Goal: Task Accomplishment & Management: Manage account settings

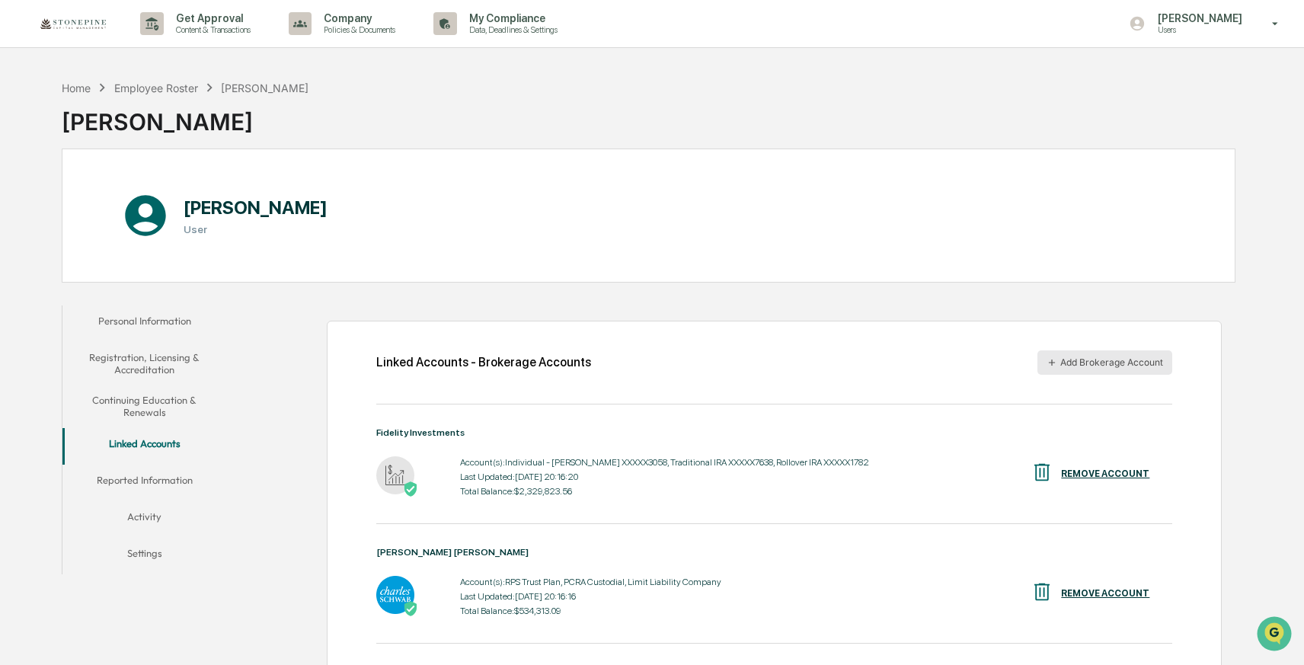
click at [1064, 368] on button "Add Brokerage Account" at bounding box center [1104, 362] width 135 height 24
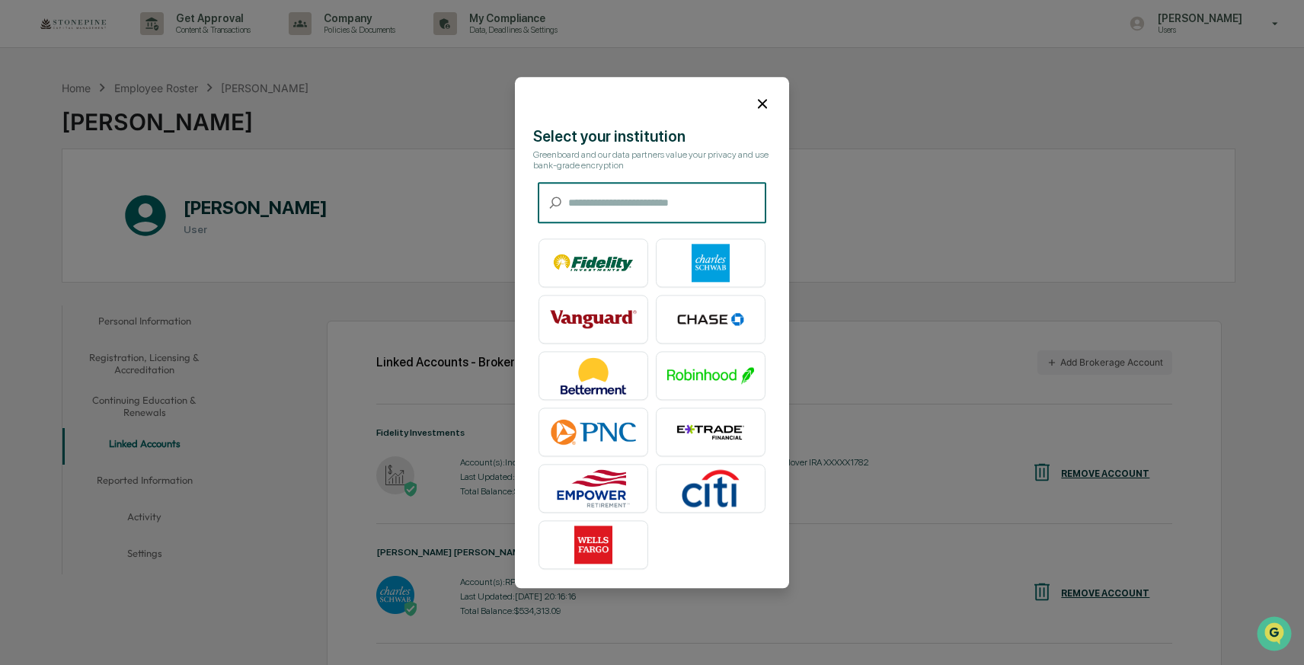
click at [768, 105] on icon at bounding box center [762, 103] width 17 height 17
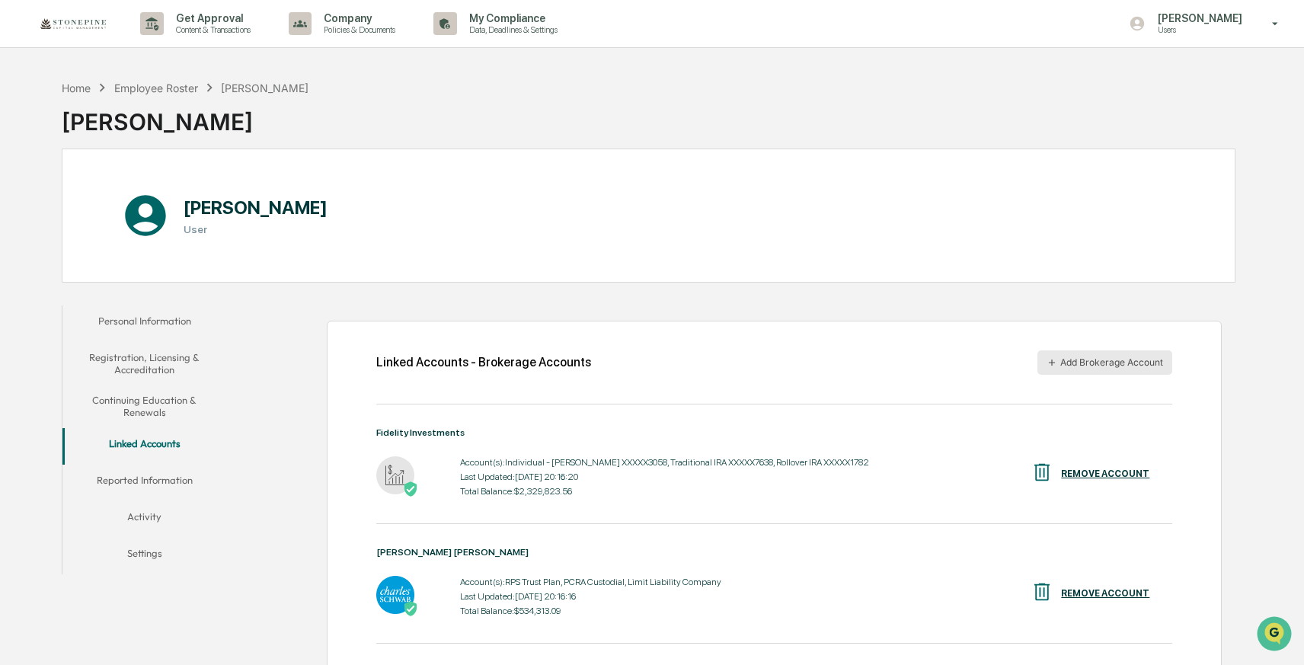
click at [1117, 363] on button "Add Brokerage Account" at bounding box center [1104, 362] width 135 height 24
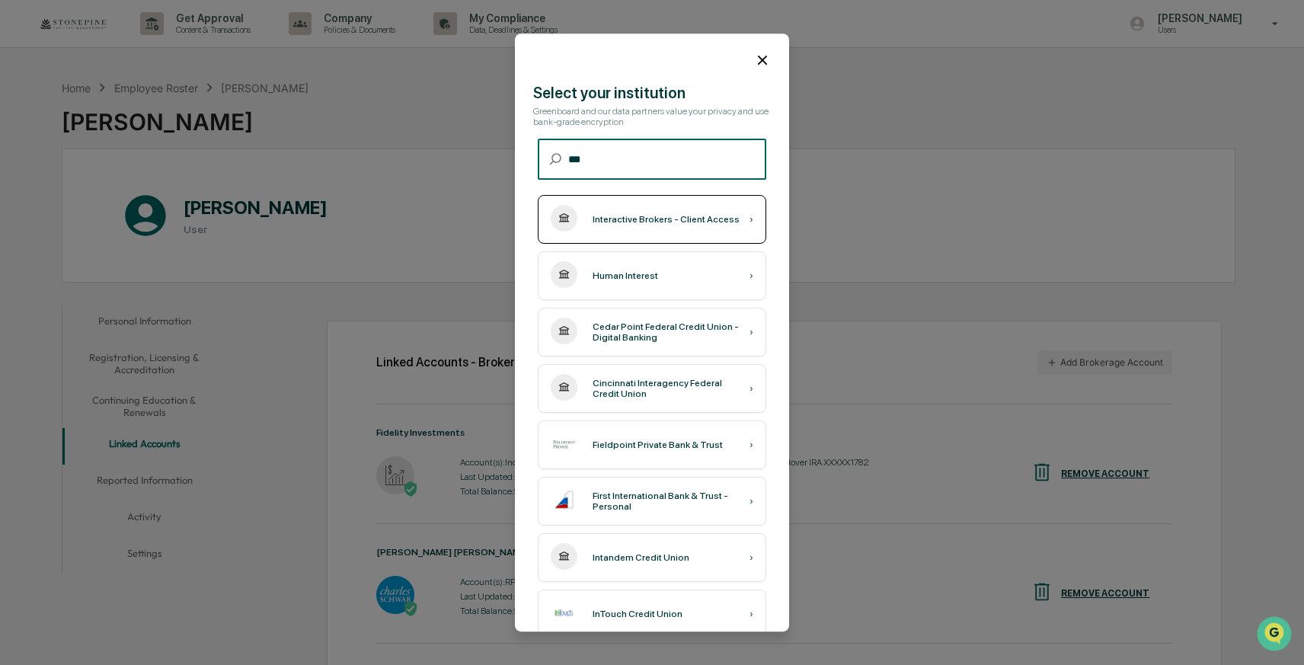
type input "***"
click at [698, 226] on div "Interactive Brokers - Client Access ›" at bounding box center [652, 219] width 228 height 49
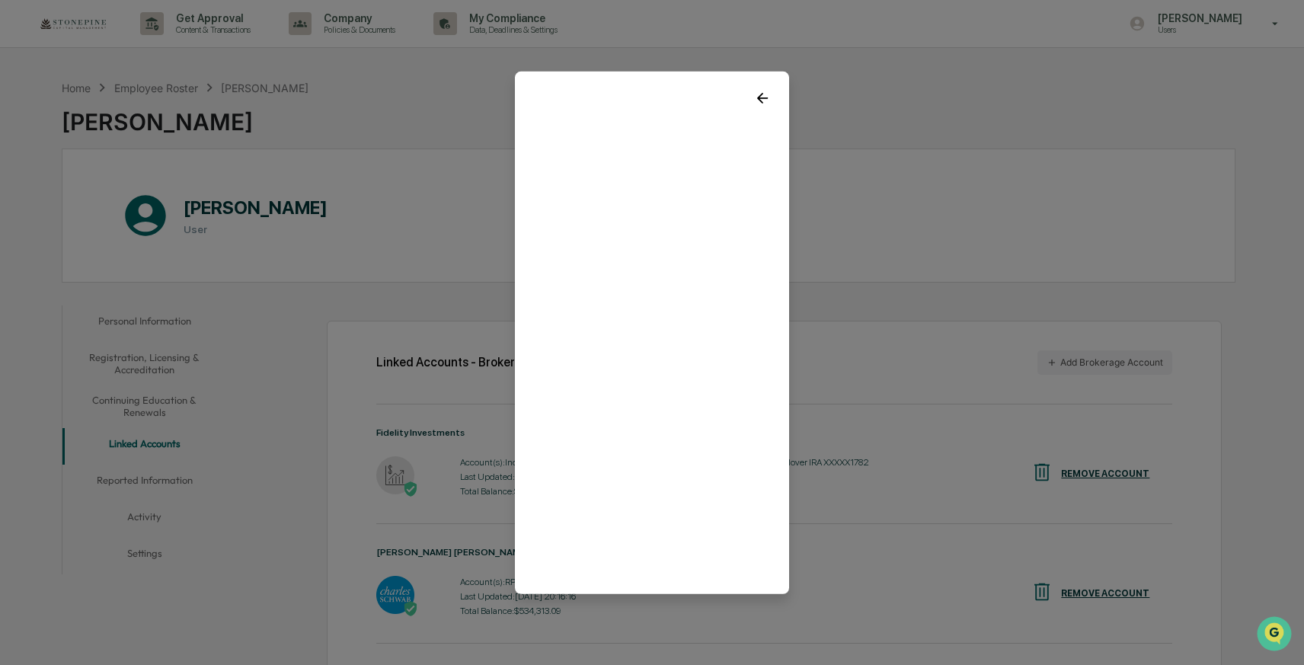
click at [761, 94] on icon at bounding box center [762, 97] width 11 height 11
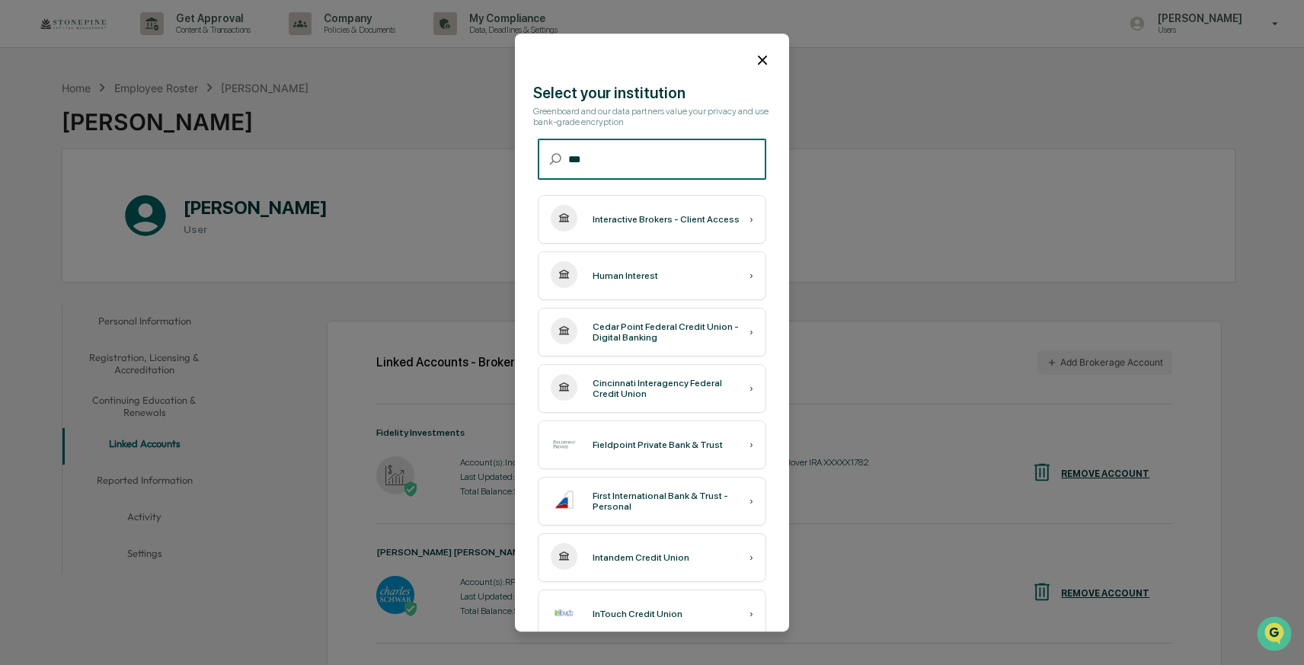
click at [625, 165] on input "***" at bounding box center [667, 159] width 198 height 40
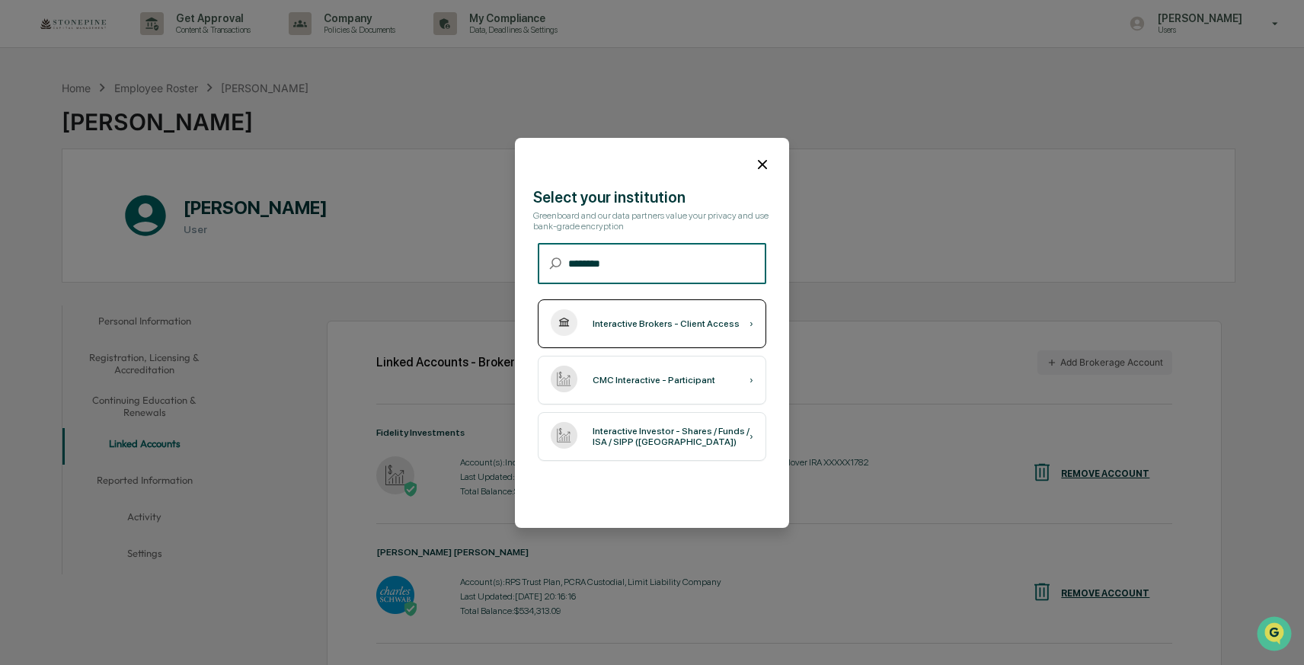
type input "********"
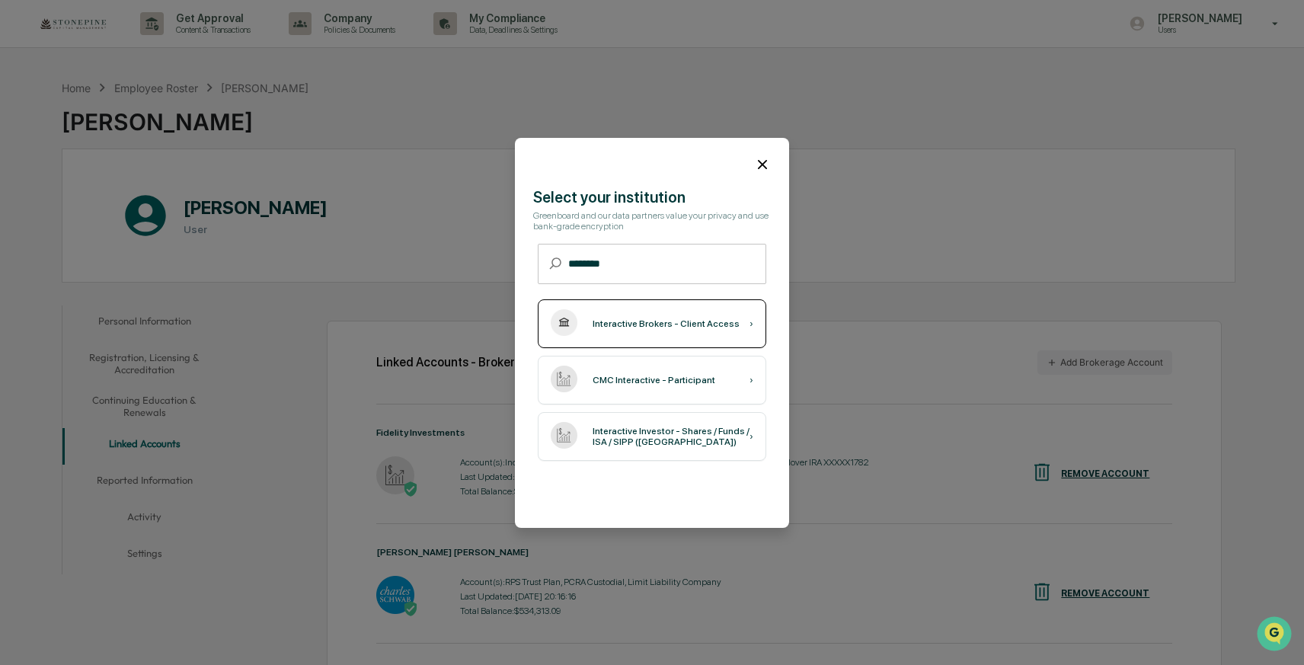
click at [657, 318] on div "Interactive Brokers - Client Access" at bounding box center [666, 323] width 147 height 11
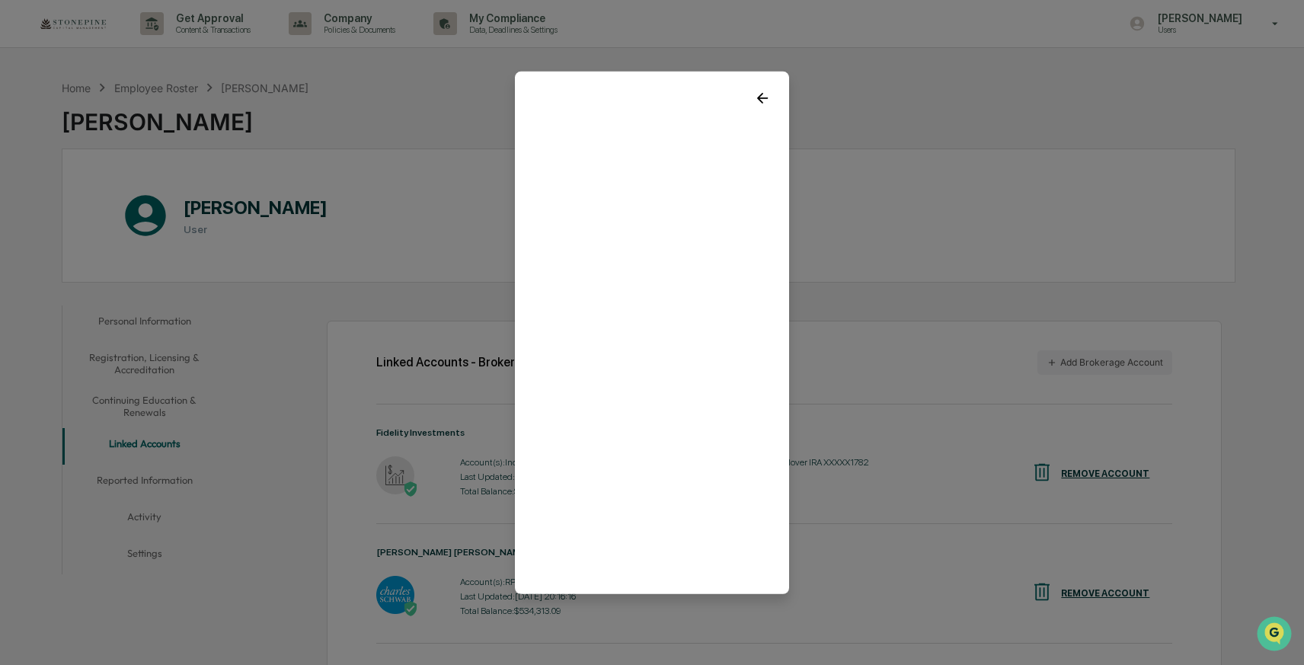
click at [764, 91] on icon at bounding box center [762, 97] width 17 height 17
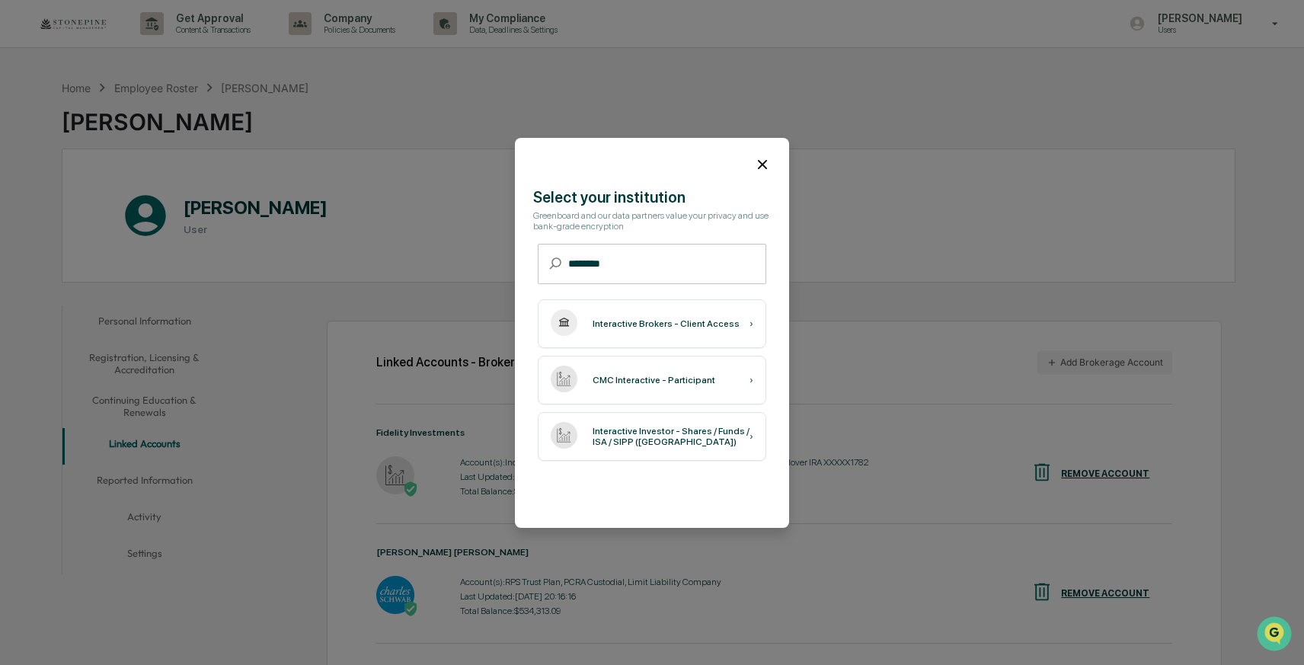
click at [760, 159] on icon at bounding box center [762, 164] width 17 height 17
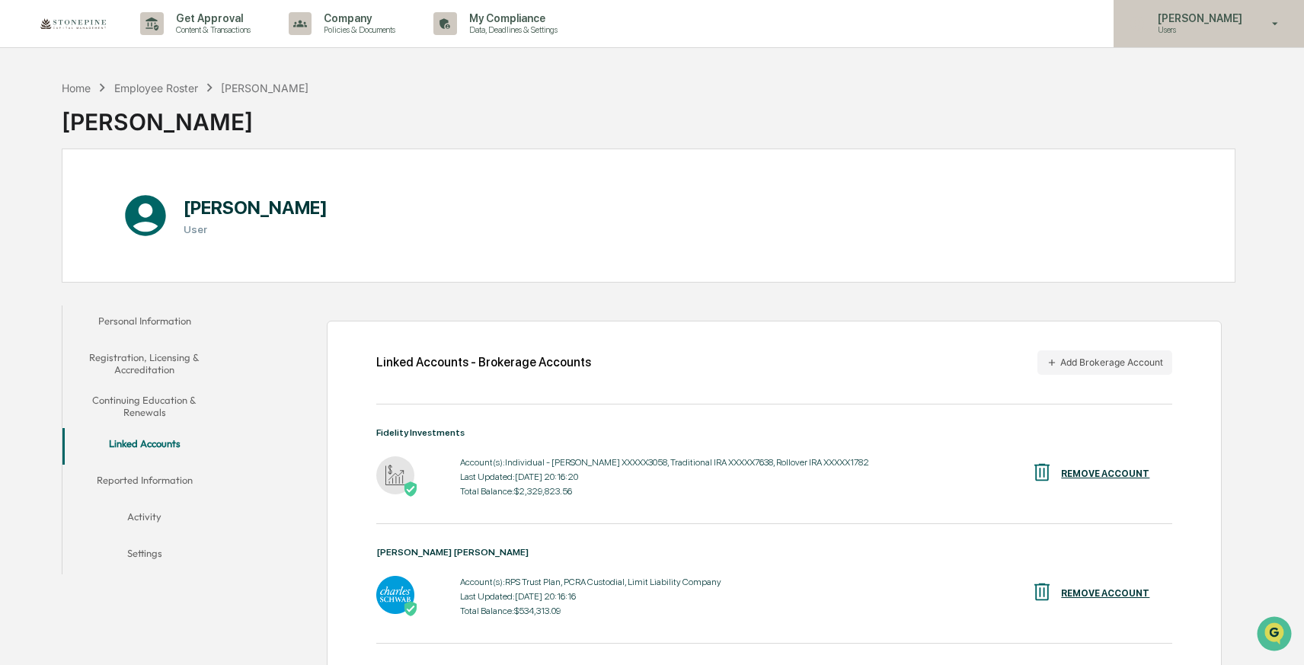
click at [1266, 21] on icon at bounding box center [1275, 24] width 27 height 14
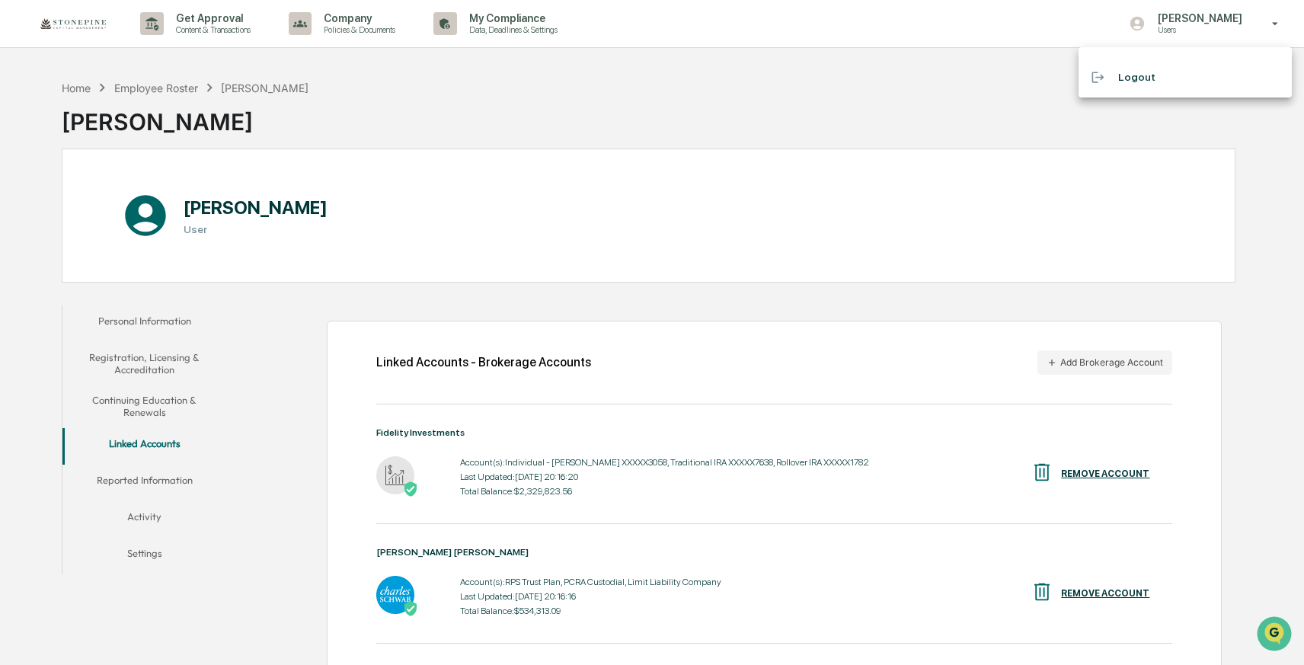
click at [1226, 75] on li "Logout" at bounding box center [1184, 77] width 213 height 28
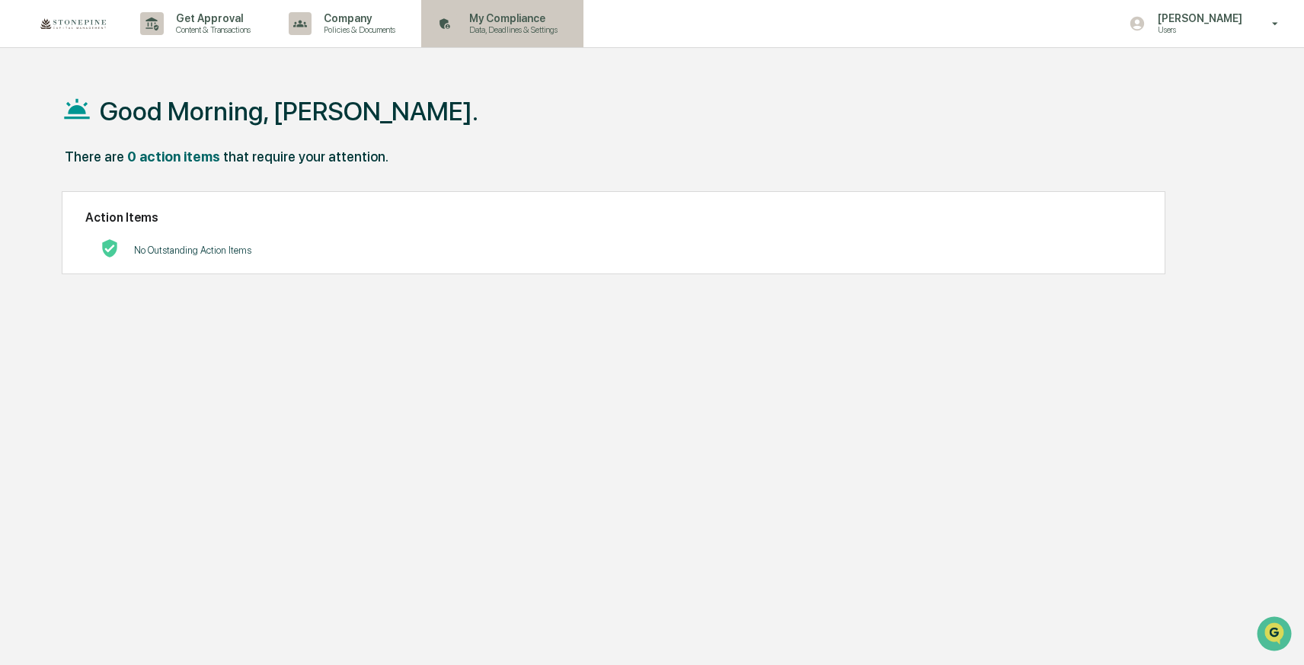
click at [542, 22] on p "My Compliance" at bounding box center [511, 18] width 108 height 12
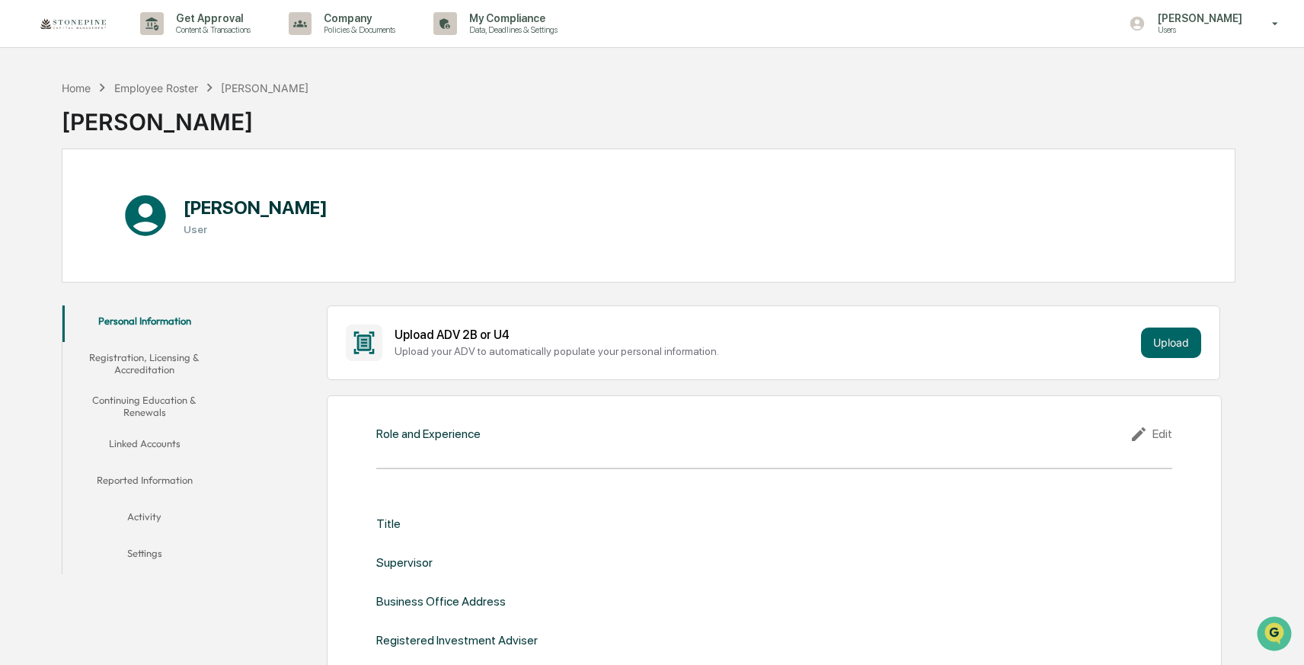
click at [165, 475] on button "Reported Information" at bounding box center [144, 483] width 164 height 37
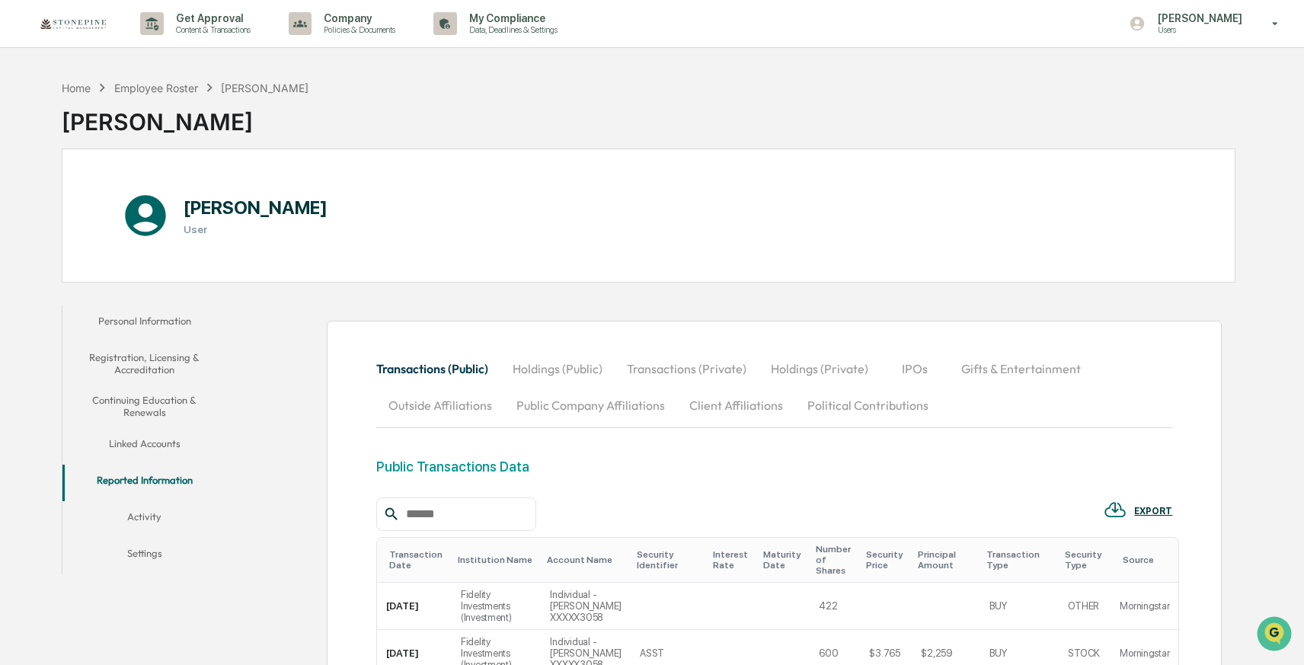
click at [170, 439] on button "Linked Accounts" at bounding box center [144, 446] width 164 height 37
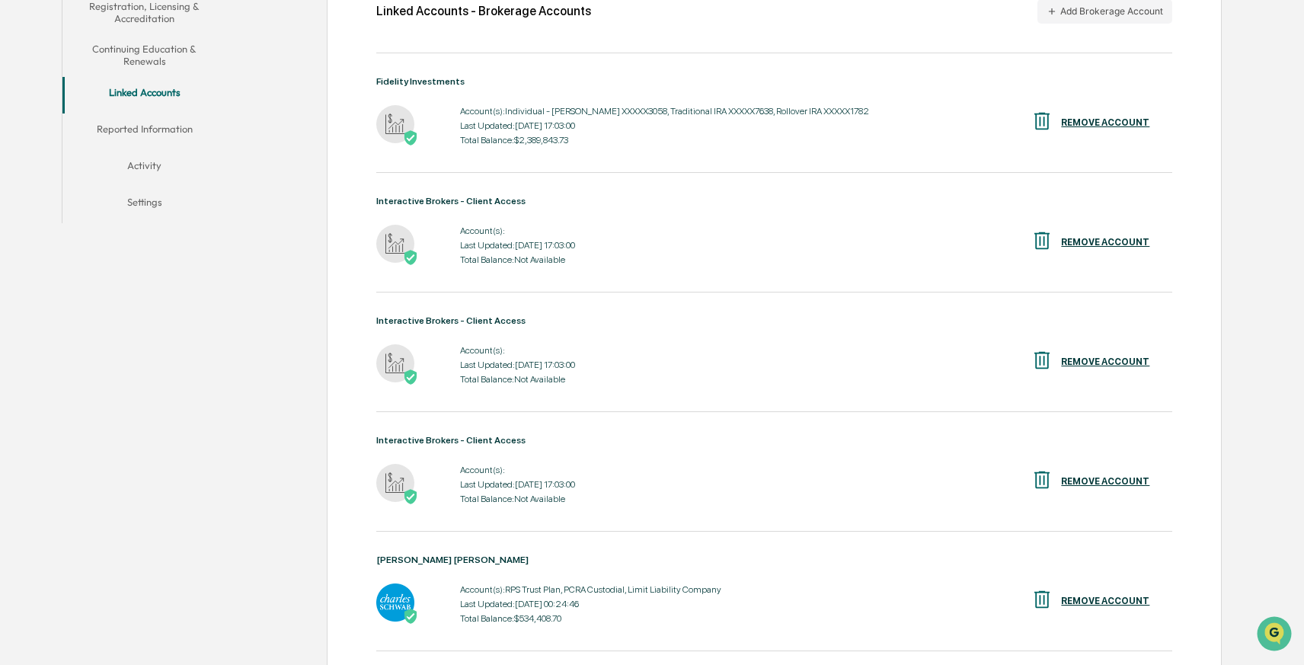
scroll to position [358, 0]
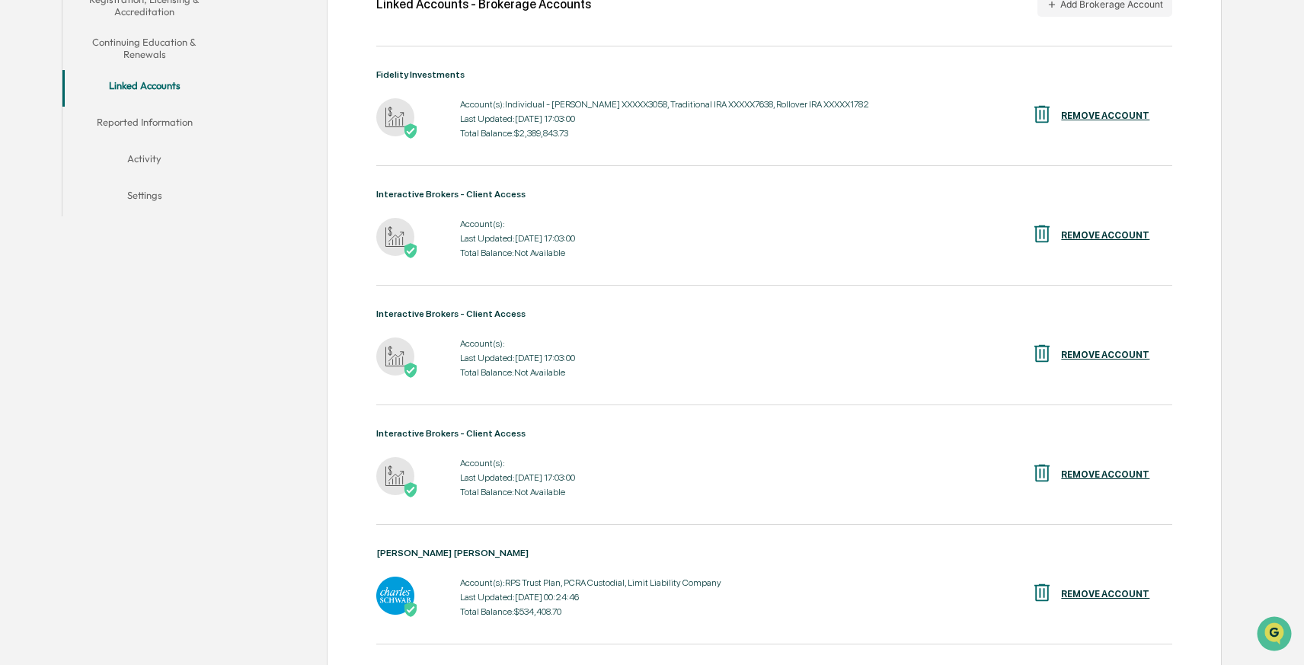
click at [1102, 238] on div "REMOVE ACCOUNT" at bounding box center [1105, 235] width 88 height 11
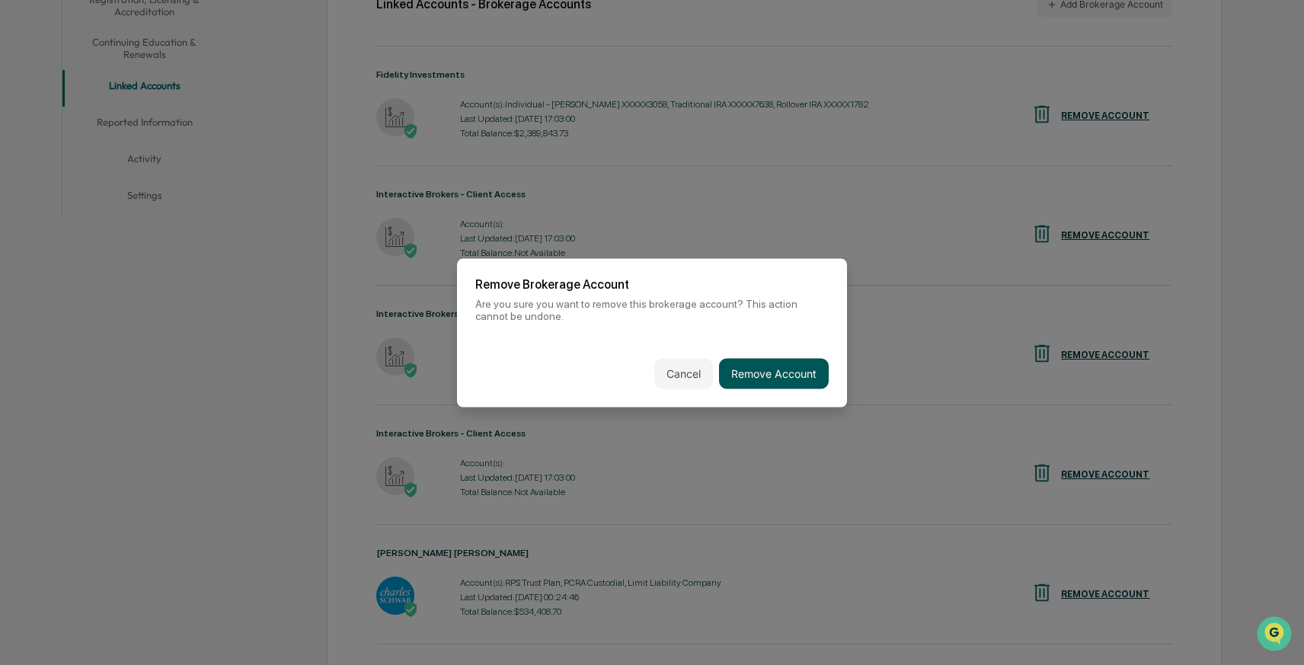
click at [794, 375] on button "Remove Account" at bounding box center [774, 373] width 110 height 30
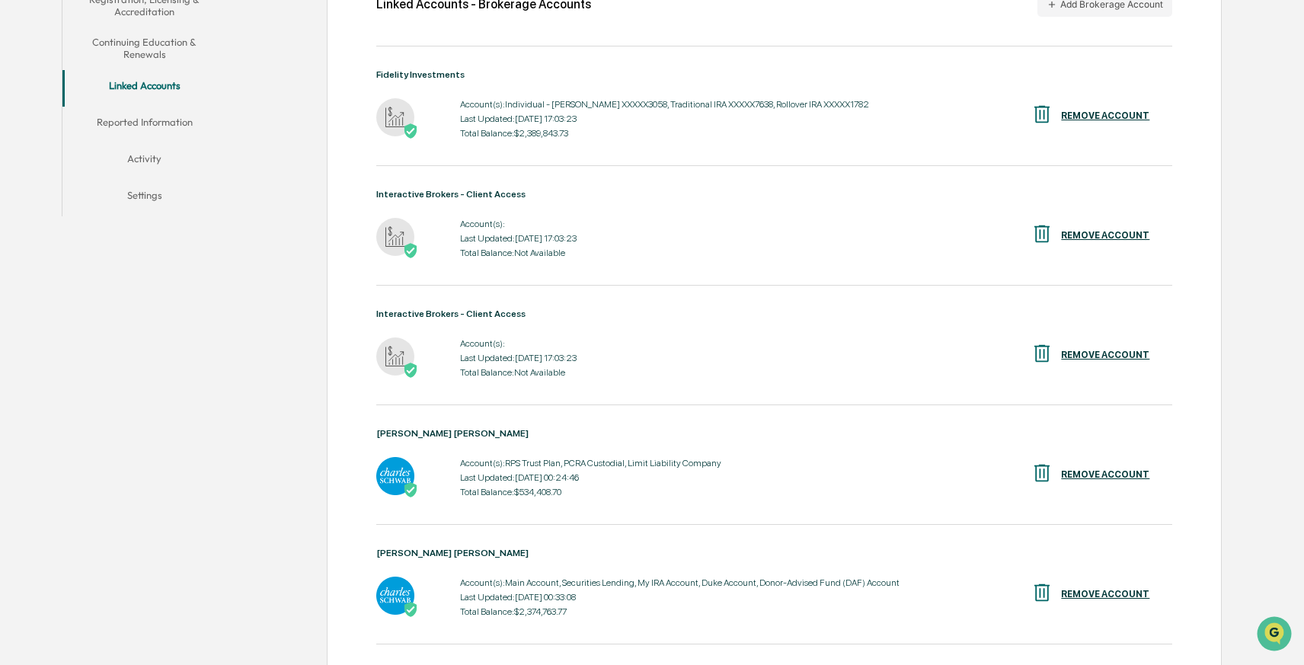
click at [1107, 230] on div "REMOVE ACCOUNT" at bounding box center [1105, 235] width 88 height 11
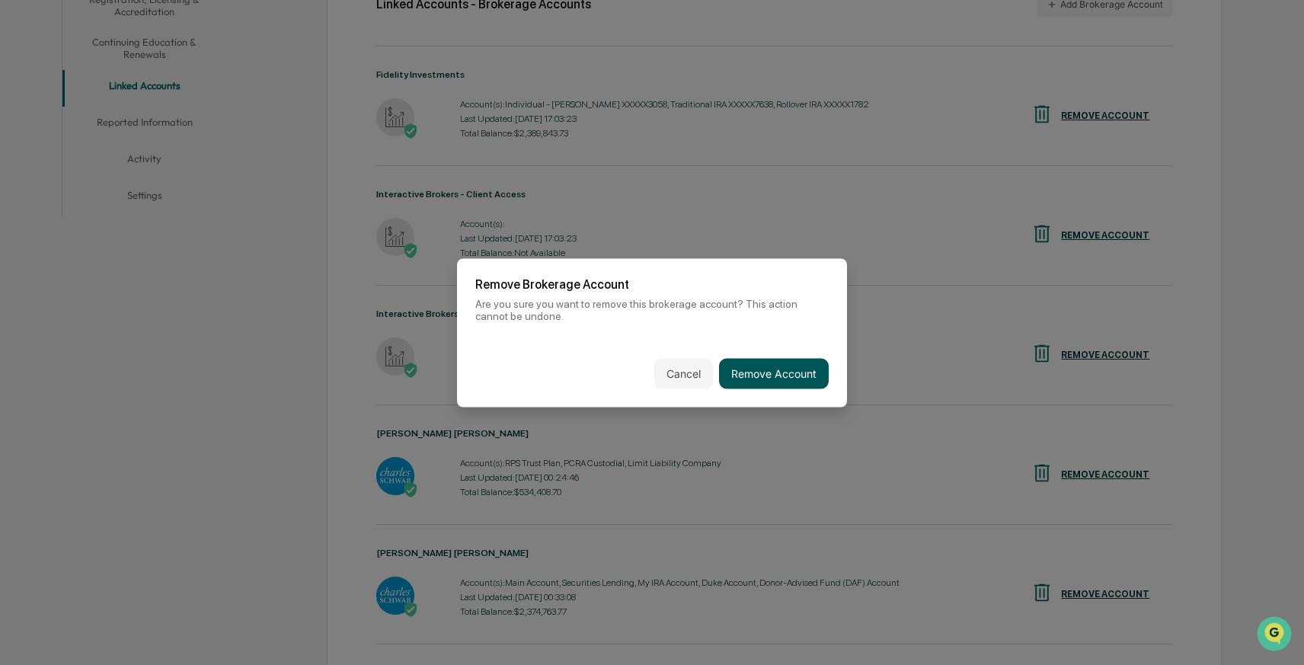
click at [793, 374] on button "Remove Account" at bounding box center [774, 373] width 110 height 30
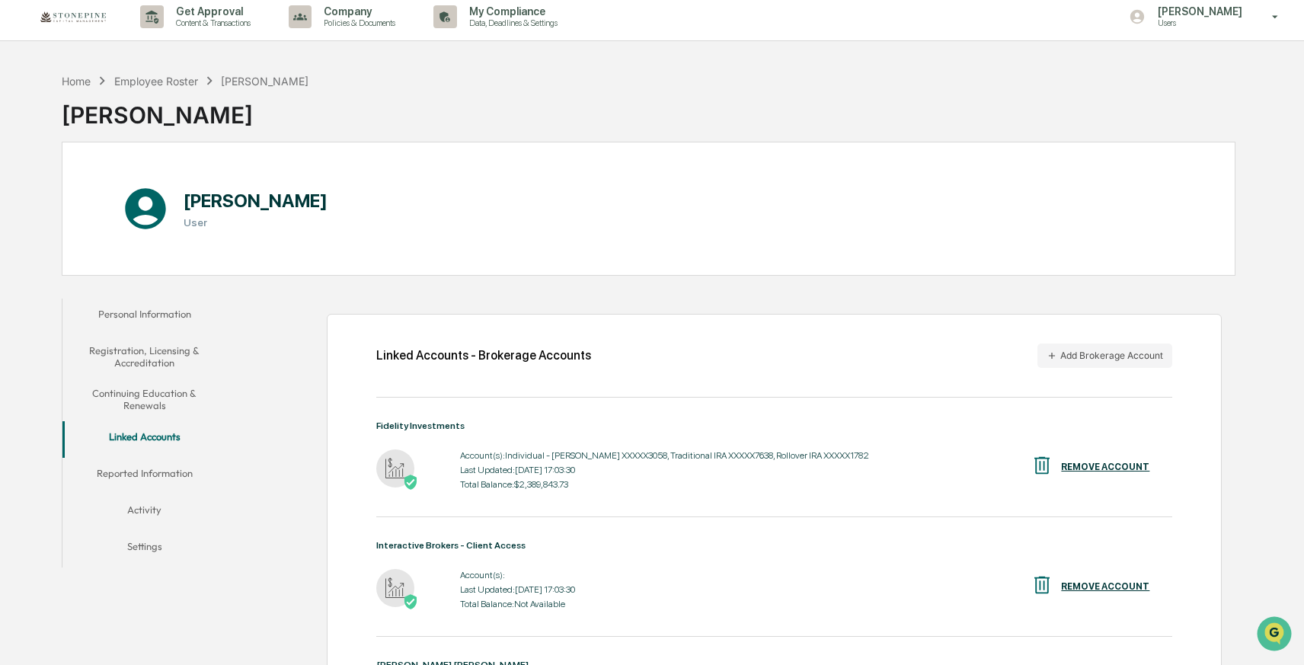
scroll to position [0, 0]
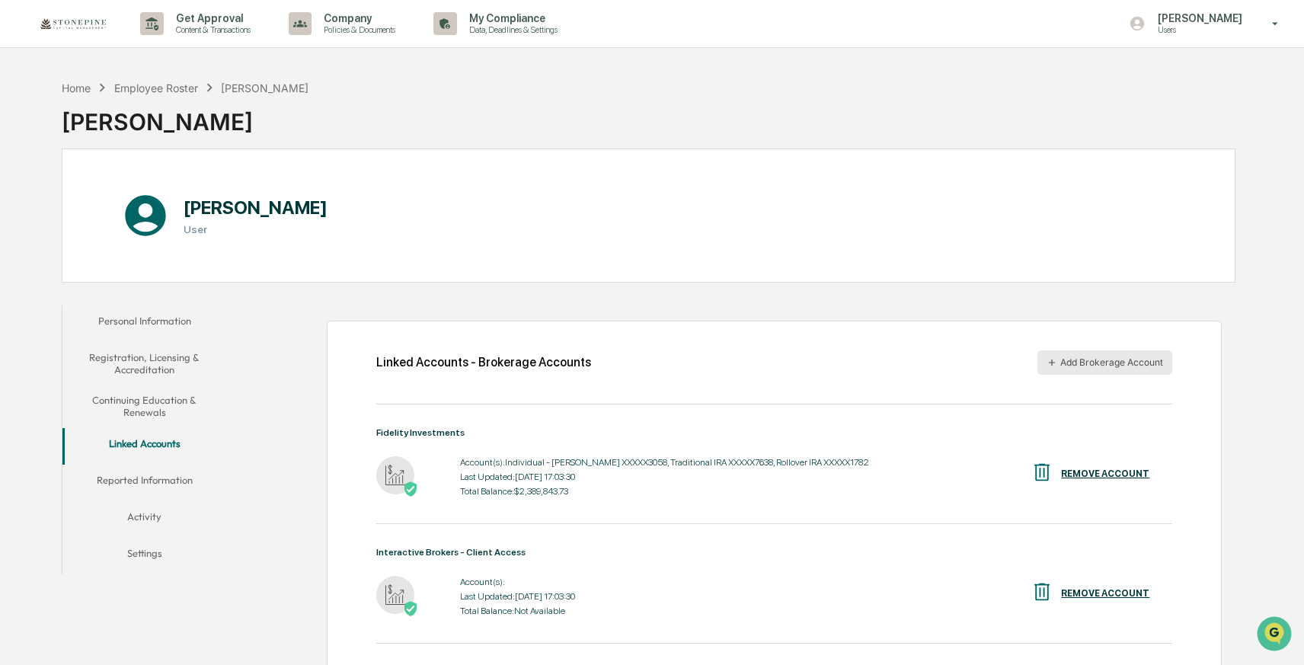
click at [1062, 367] on button "Add Brokerage Account" at bounding box center [1104, 362] width 135 height 24
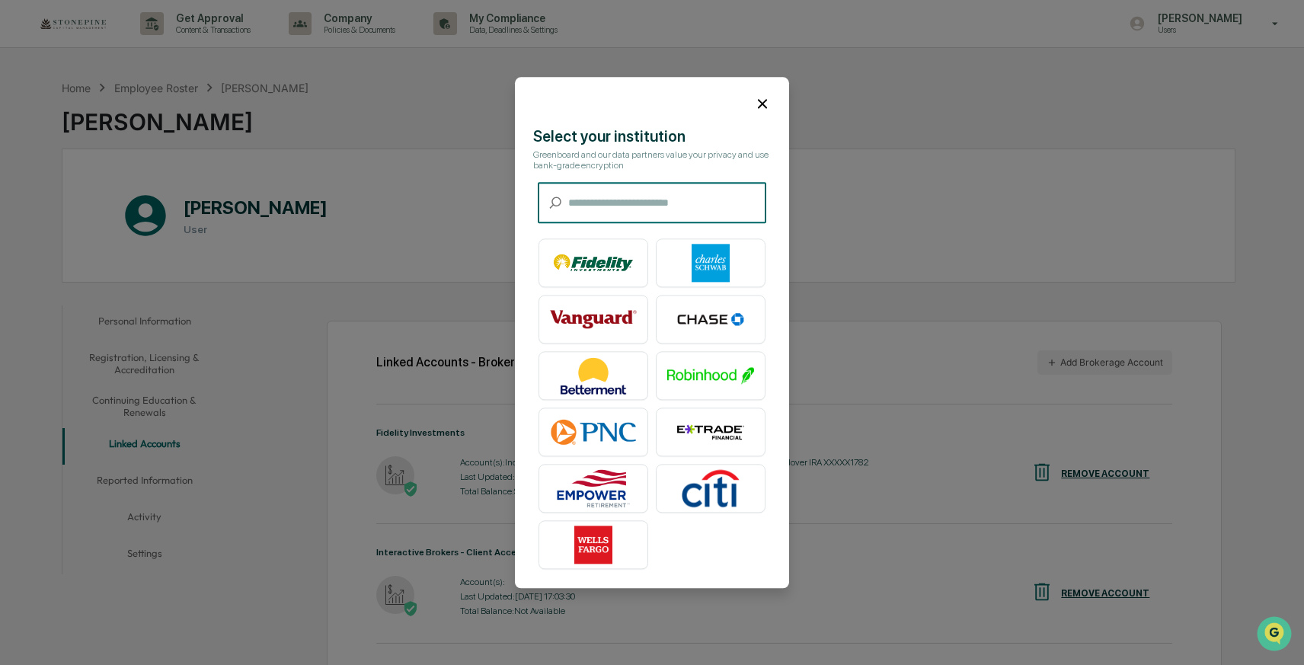
click at [605, 209] on input "text" at bounding box center [667, 203] width 198 height 40
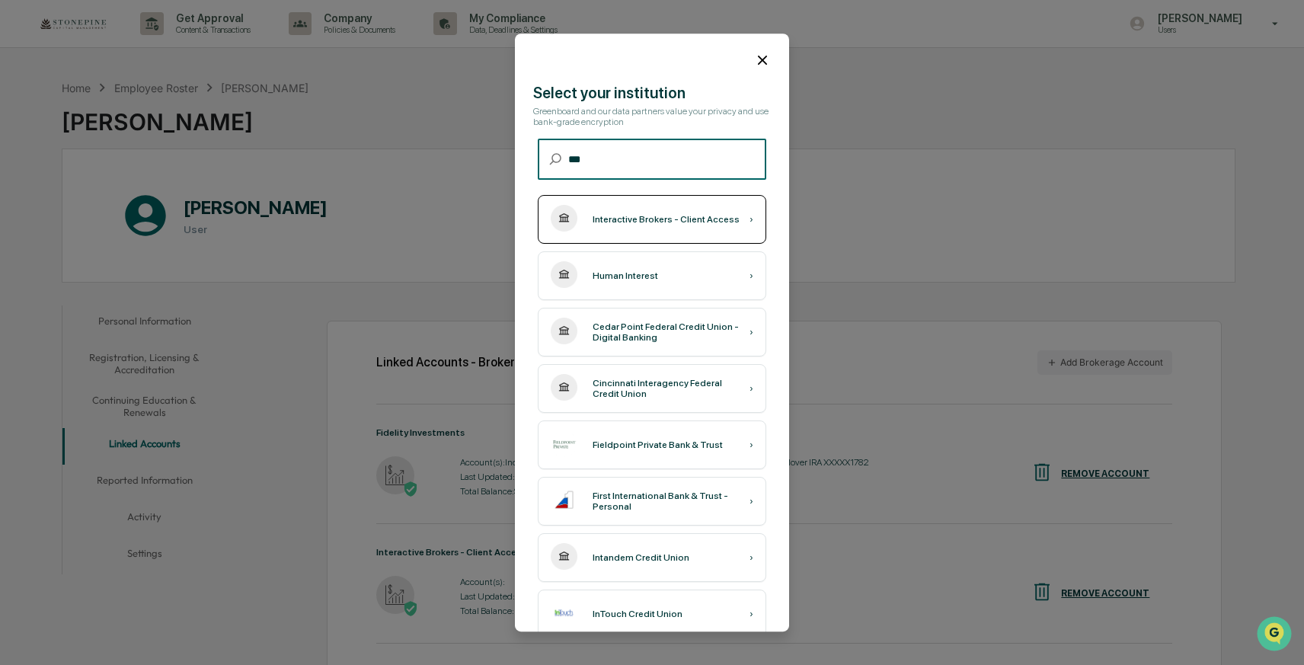
type input "***"
click at [660, 225] on div "Interactive Brokers - Client Access ›" at bounding box center [652, 219] width 228 height 49
